Goal: Information Seeking & Learning: Learn about a topic

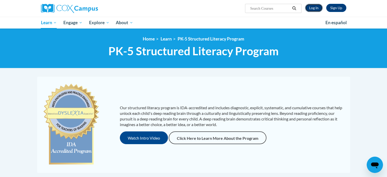
click at [191, 7] on link "Log In" at bounding box center [314, 8] width 18 height 8
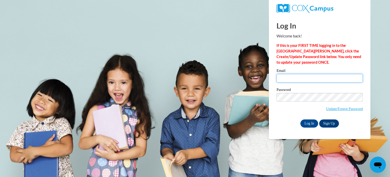
click at [286, 79] on input "Email" at bounding box center [320, 78] width 86 height 9
type input "durikma@wauwatosa.k12.wi.us"
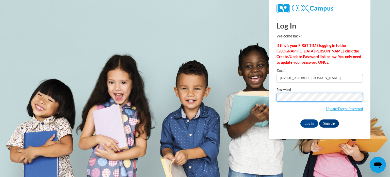
click at [301, 119] on input "Log In" at bounding box center [310, 123] width 18 height 8
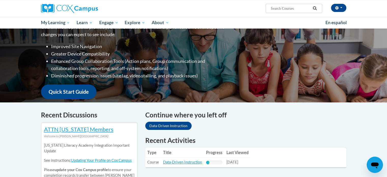
scroll to position [127, 0]
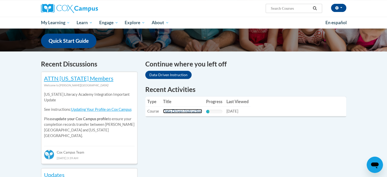
click at [179, 110] on link "Data-Driven Instruction" at bounding box center [182, 111] width 39 height 4
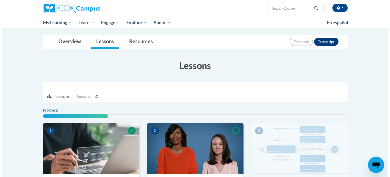
scroll to position [127, 0]
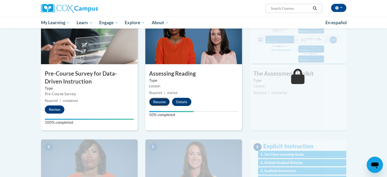
click at [159, 102] on button "Resume" at bounding box center [159, 102] width 21 height 8
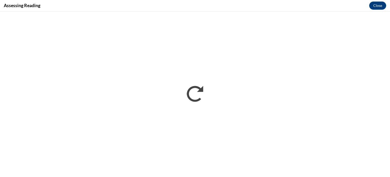
scroll to position [0, 0]
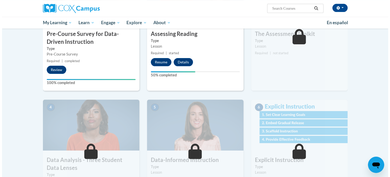
scroll to position [127, 0]
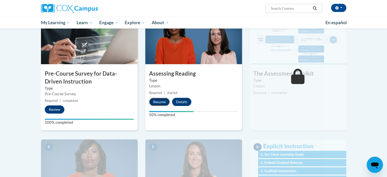
click at [151, 98] on button "Resume" at bounding box center [159, 102] width 21 height 8
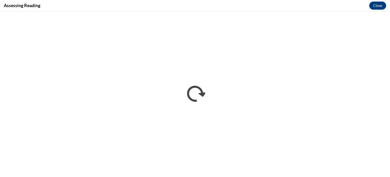
scroll to position [0, 0]
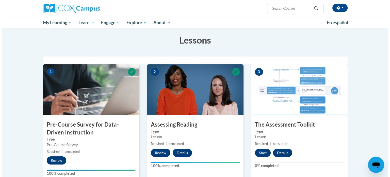
scroll to position [102, 0]
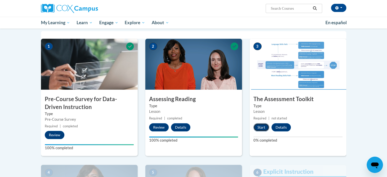
click at [261, 129] on button "Start" at bounding box center [261, 127] width 16 height 8
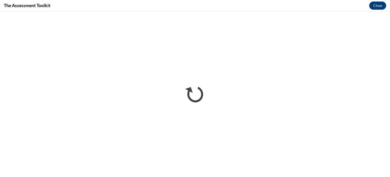
scroll to position [0, 0]
